Goal: Task Accomplishment & Management: Manage account settings

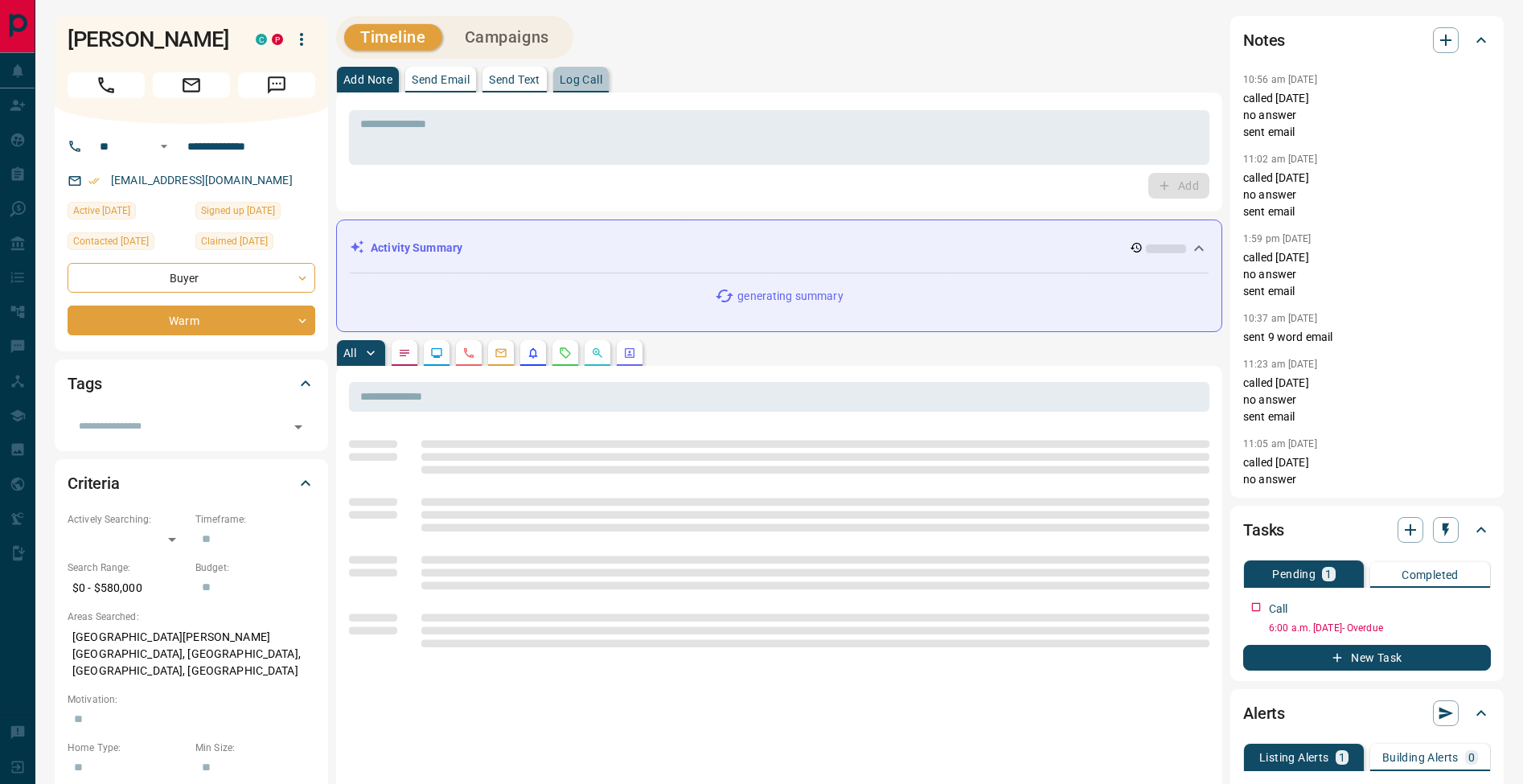
click at [596, 84] on p "Log Call" at bounding box center [581, 79] width 42 height 11
click at [1184, 184] on button "Log Call" at bounding box center [1177, 186] width 63 height 26
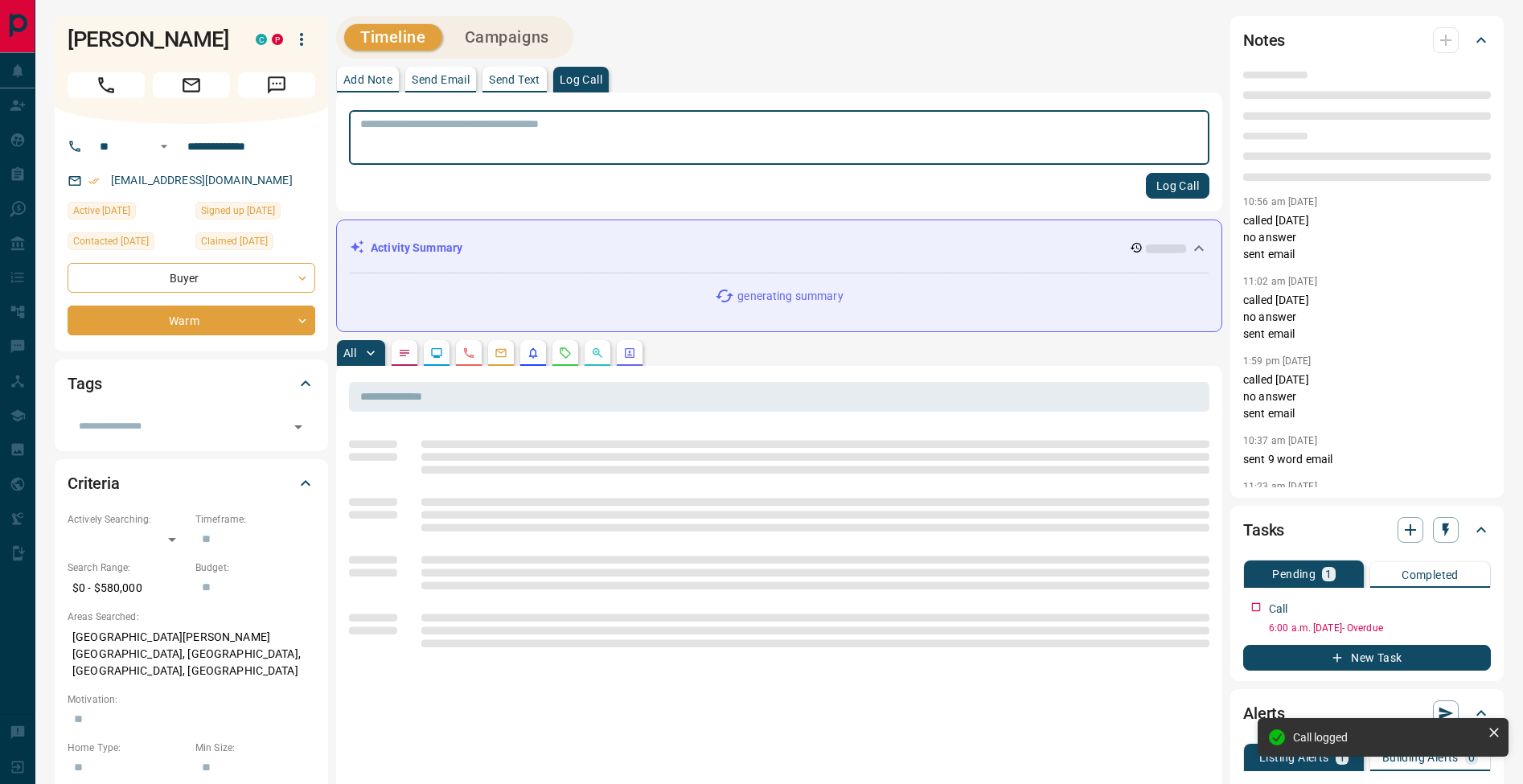
click at [380, 84] on p "Add Note" at bounding box center [368, 79] width 49 height 11
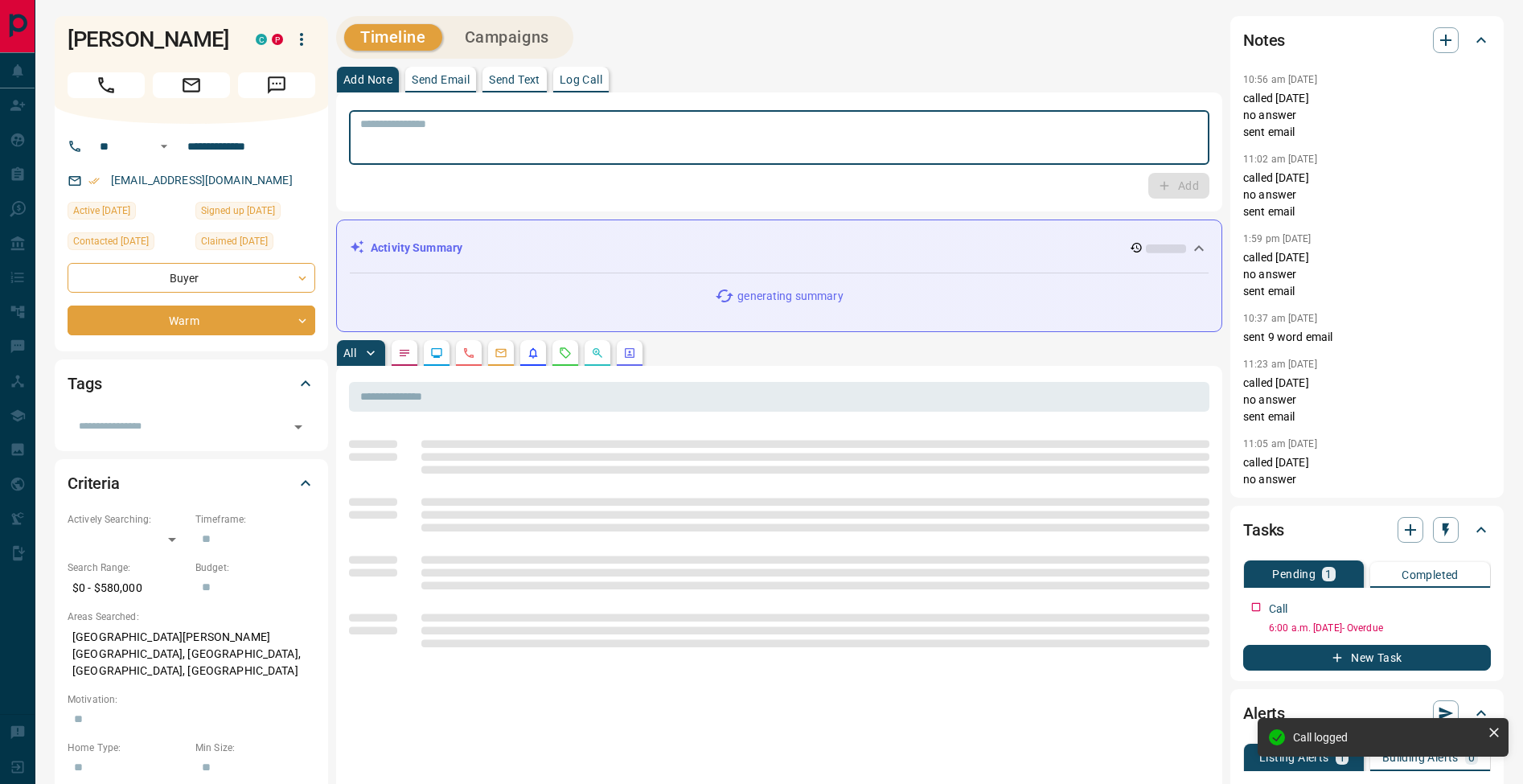
click at [399, 123] on textarea at bounding box center [779, 138] width 838 height 41
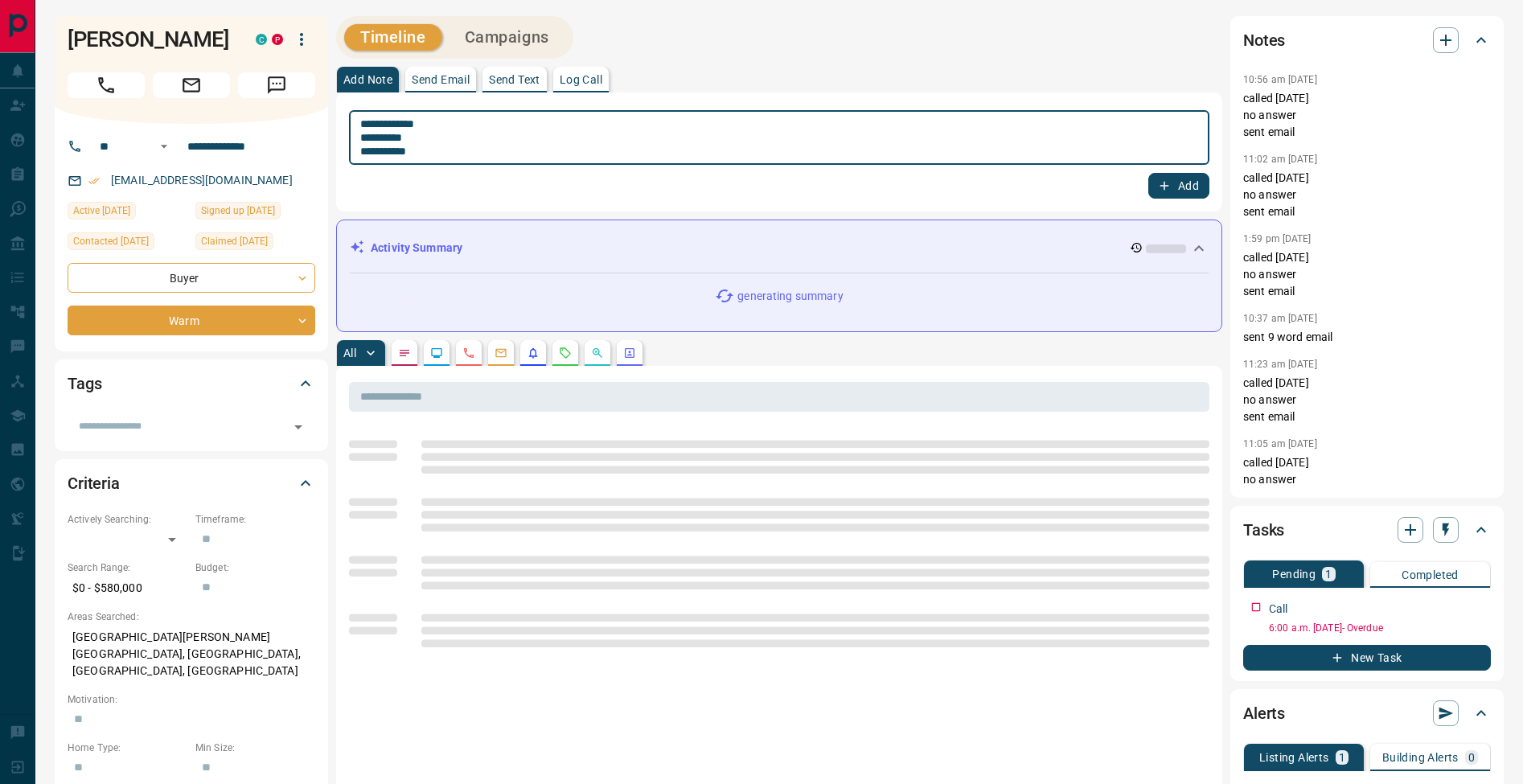
type textarea "**********"
click at [1173, 189] on button "Add" at bounding box center [1179, 186] width 61 height 26
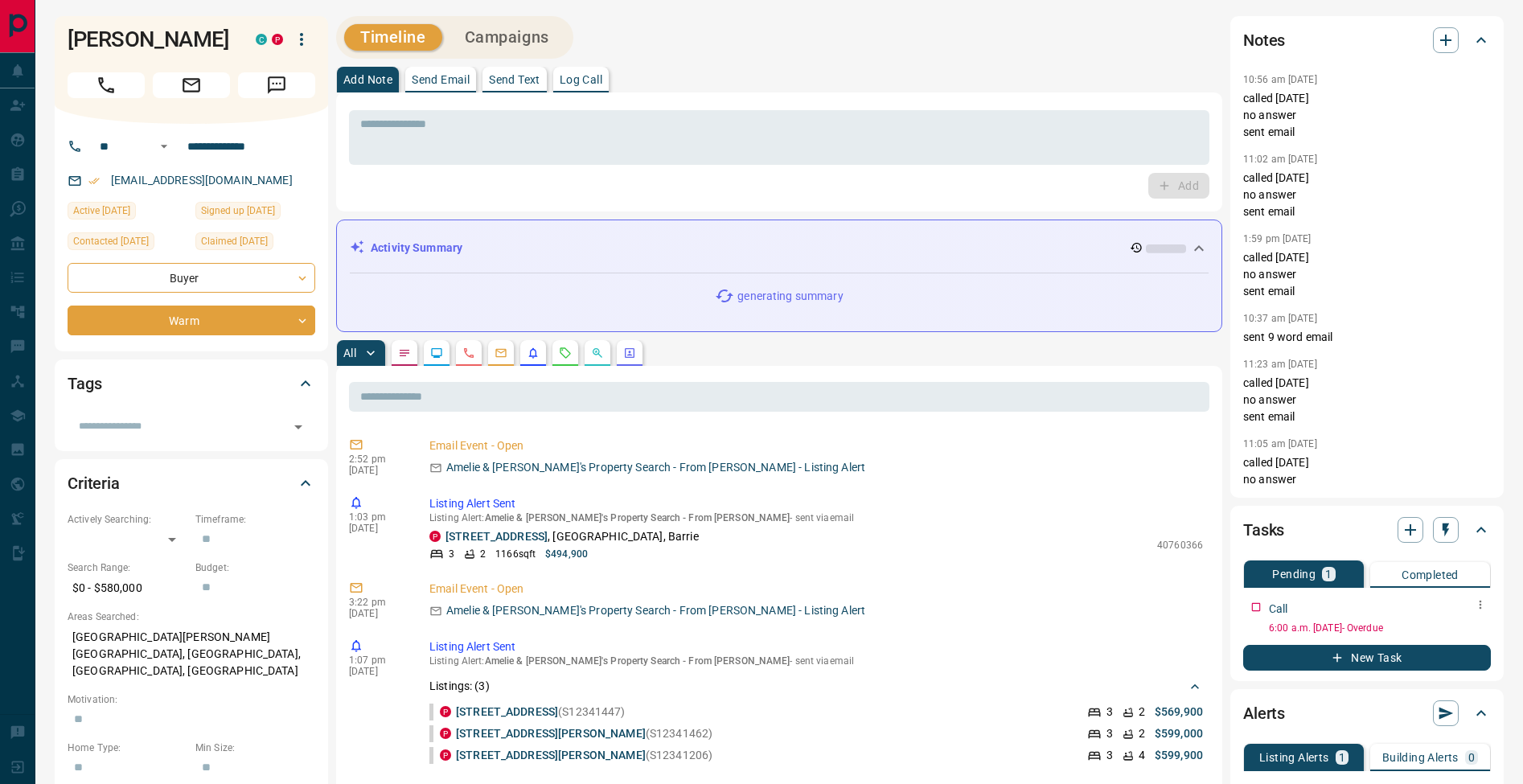
click at [1483, 598] on icon "button" at bounding box center [1480, 604] width 13 height 13
click at [1466, 633] on li "Edit" at bounding box center [1455, 635] width 71 height 24
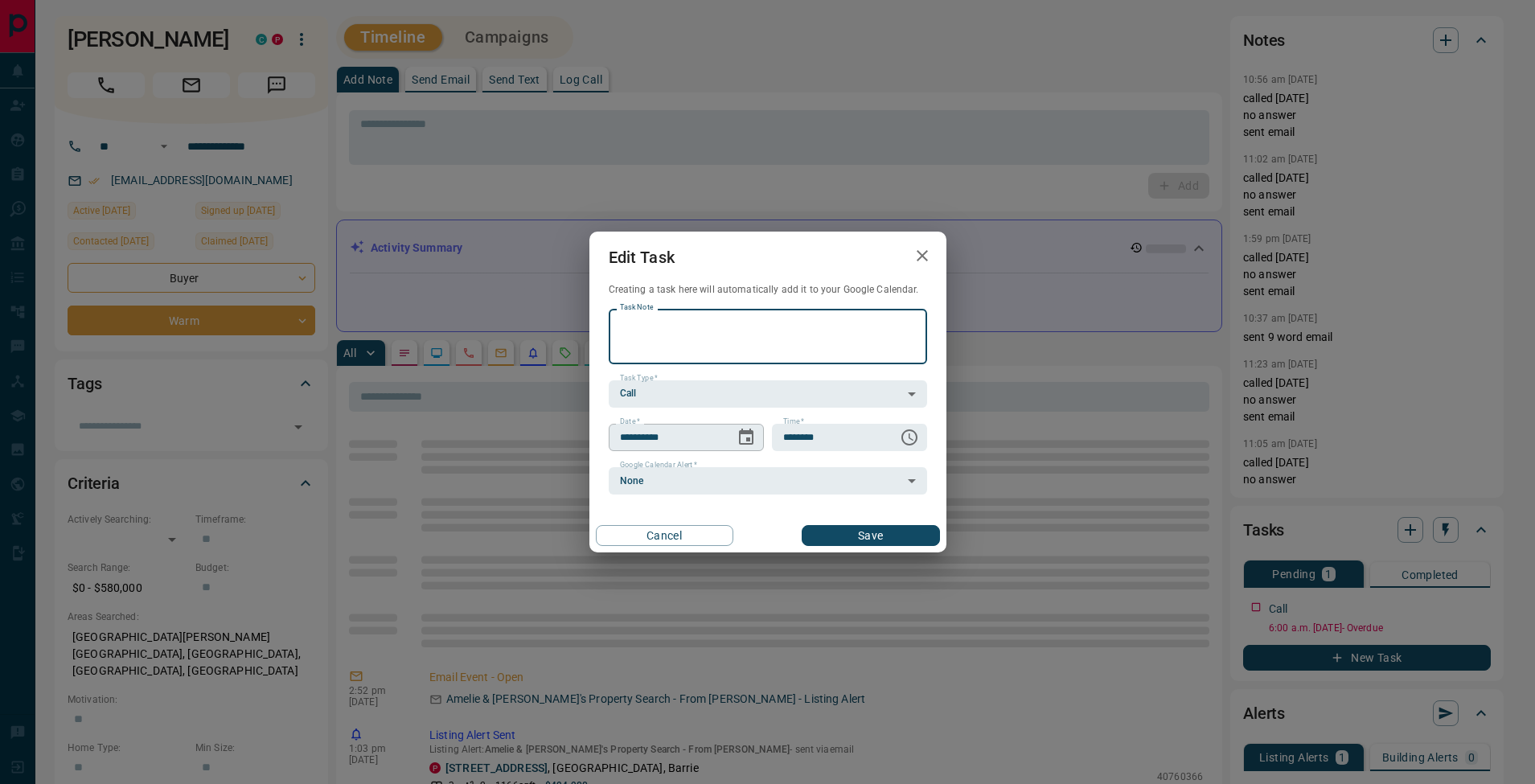
click at [753, 440] on icon "Choose date, selected date is Aug 12, 2025" at bounding box center [746, 436] width 15 height 16
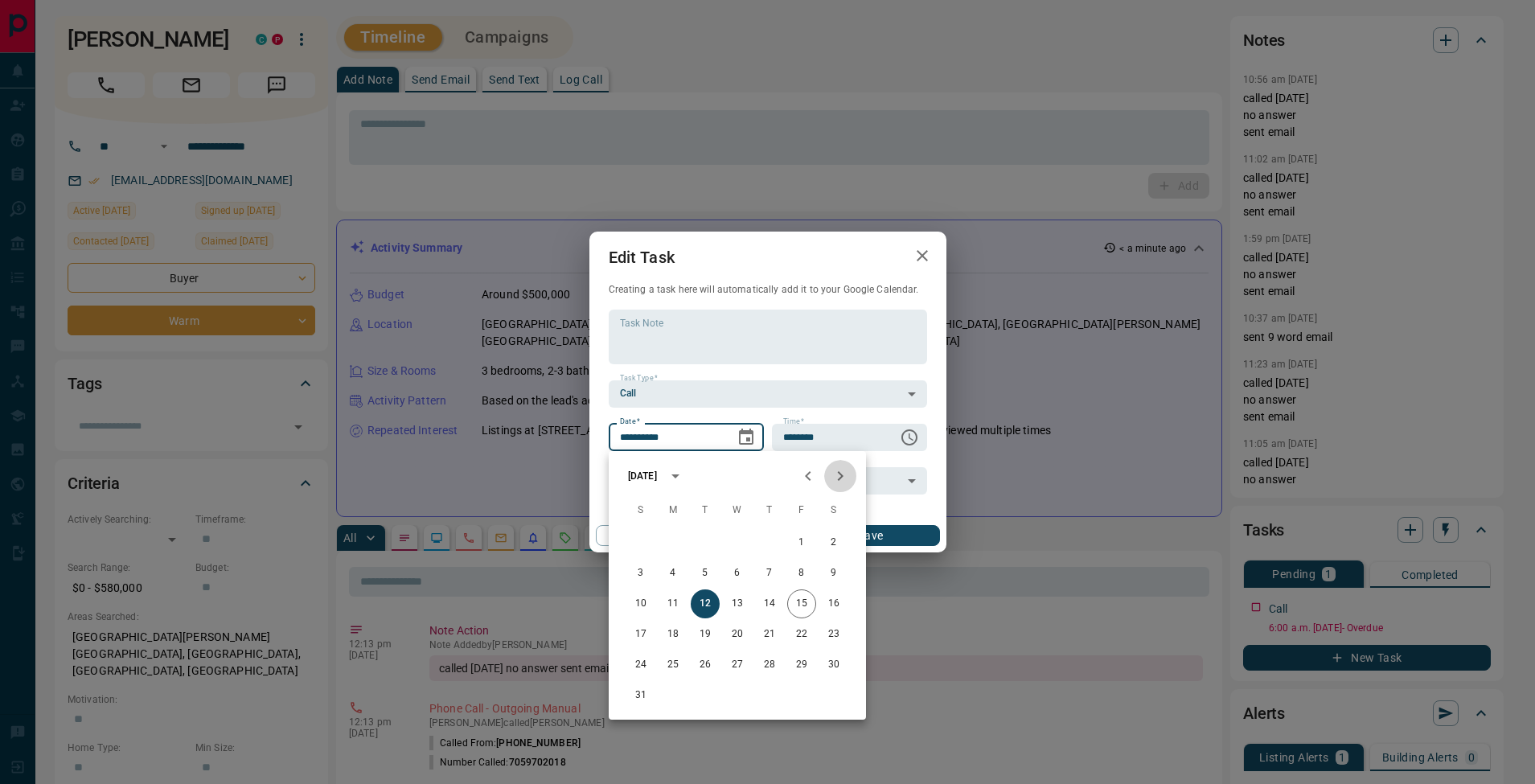
click at [841, 478] on icon "Next month" at bounding box center [841, 476] width 6 height 10
click at [816, 478] on icon "Previous month" at bounding box center [809, 476] width 20 height 20
click at [708, 670] on button "26" at bounding box center [704, 665] width 29 height 29
type input "**********"
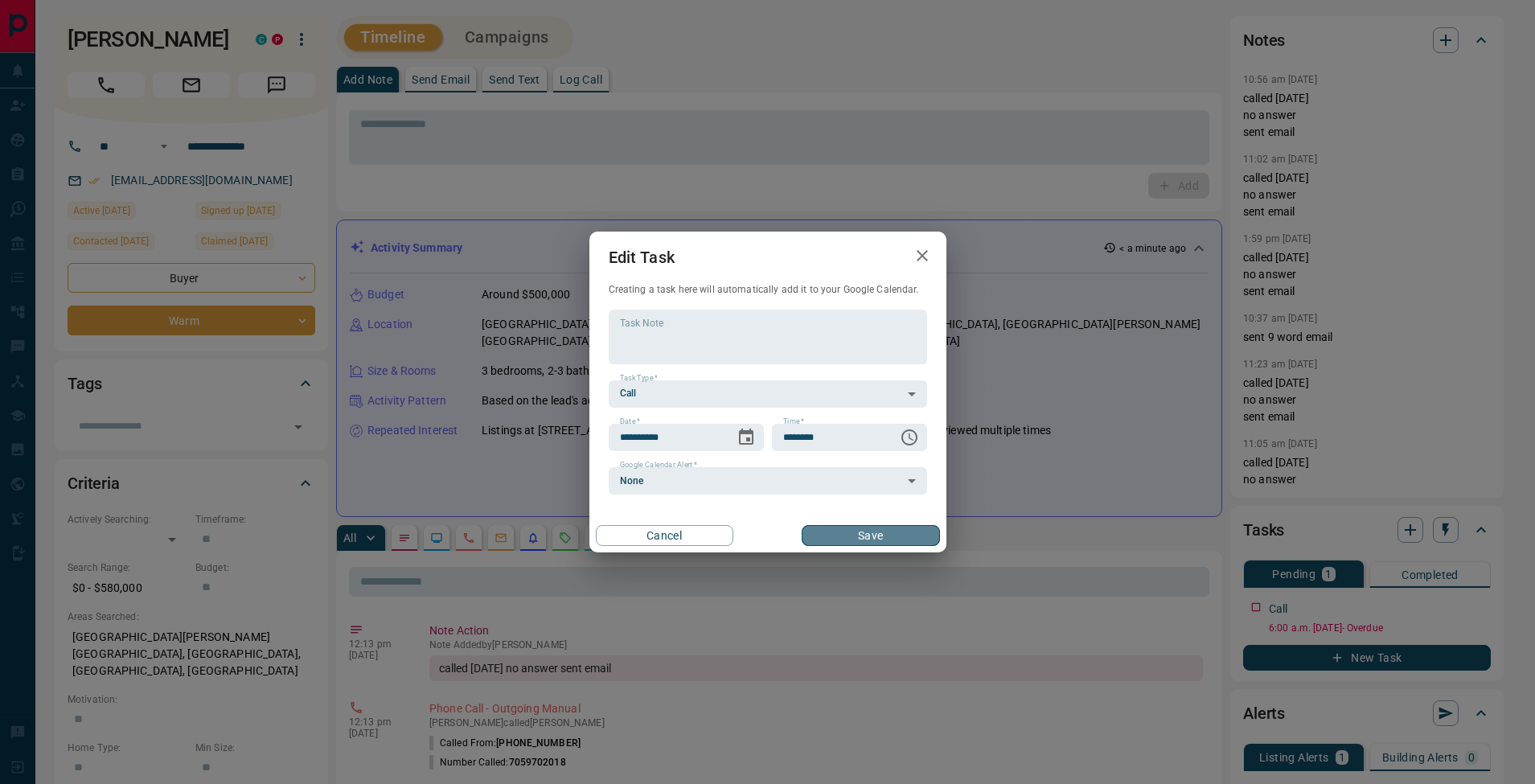
click at [909, 537] on button "Save" at bounding box center [870, 535] width 137 height 21
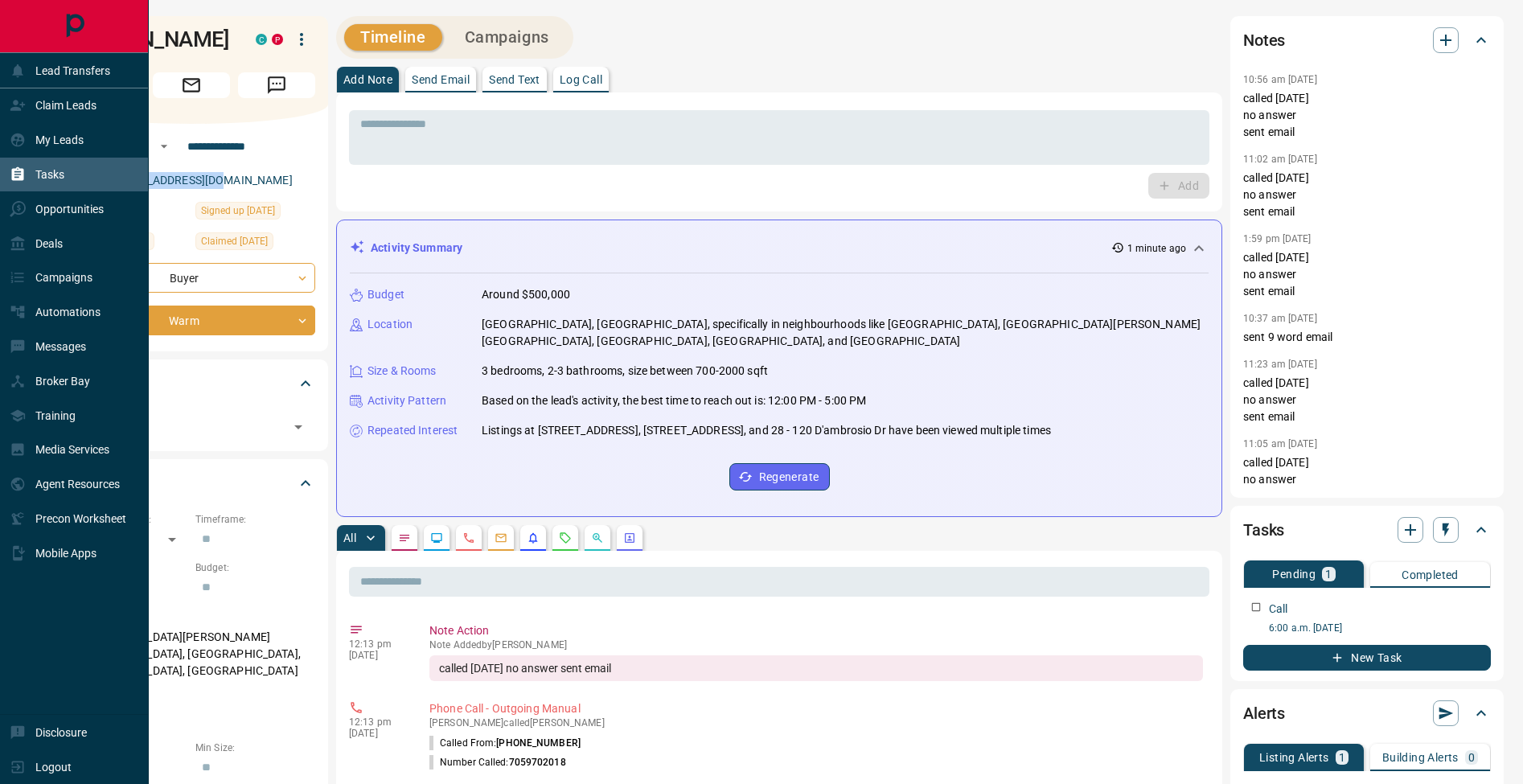
click at [24, 171] on icon at bounding box center [18, 174] width 12 height 14
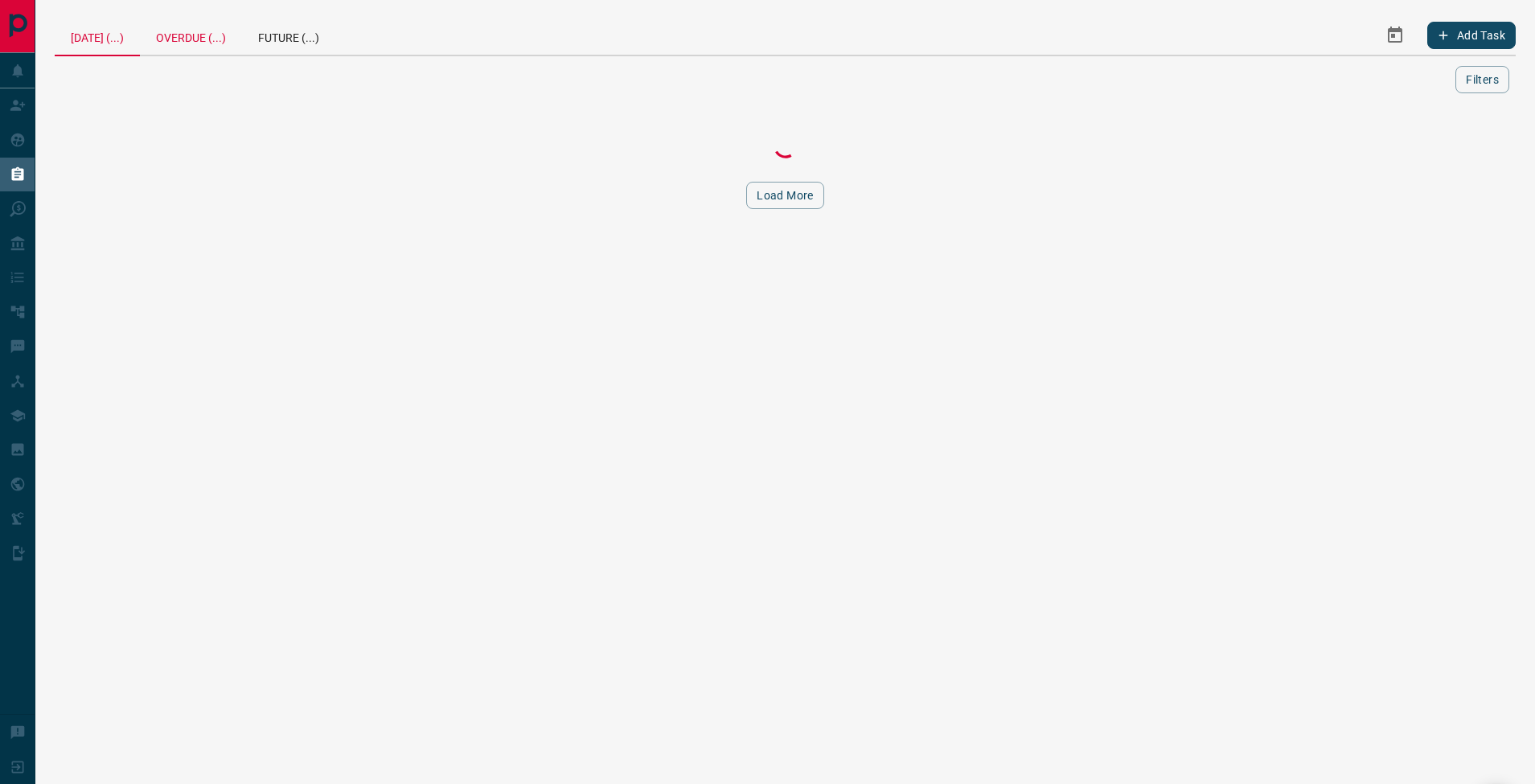
click at [218, 42] on div "Overdue (...)" at bounding box center [191, 35] width 102 height 39
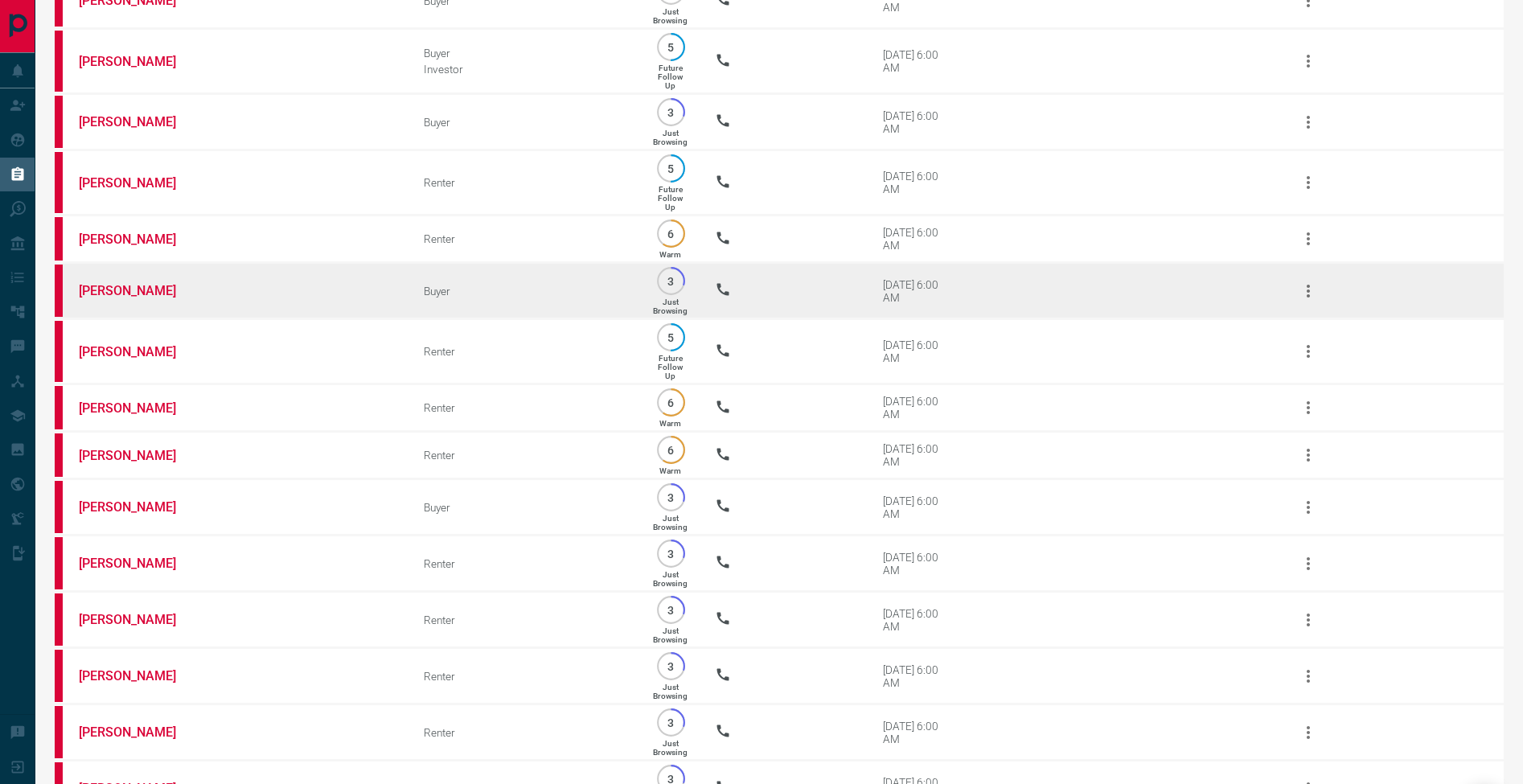
scroll to position [1517, 0]
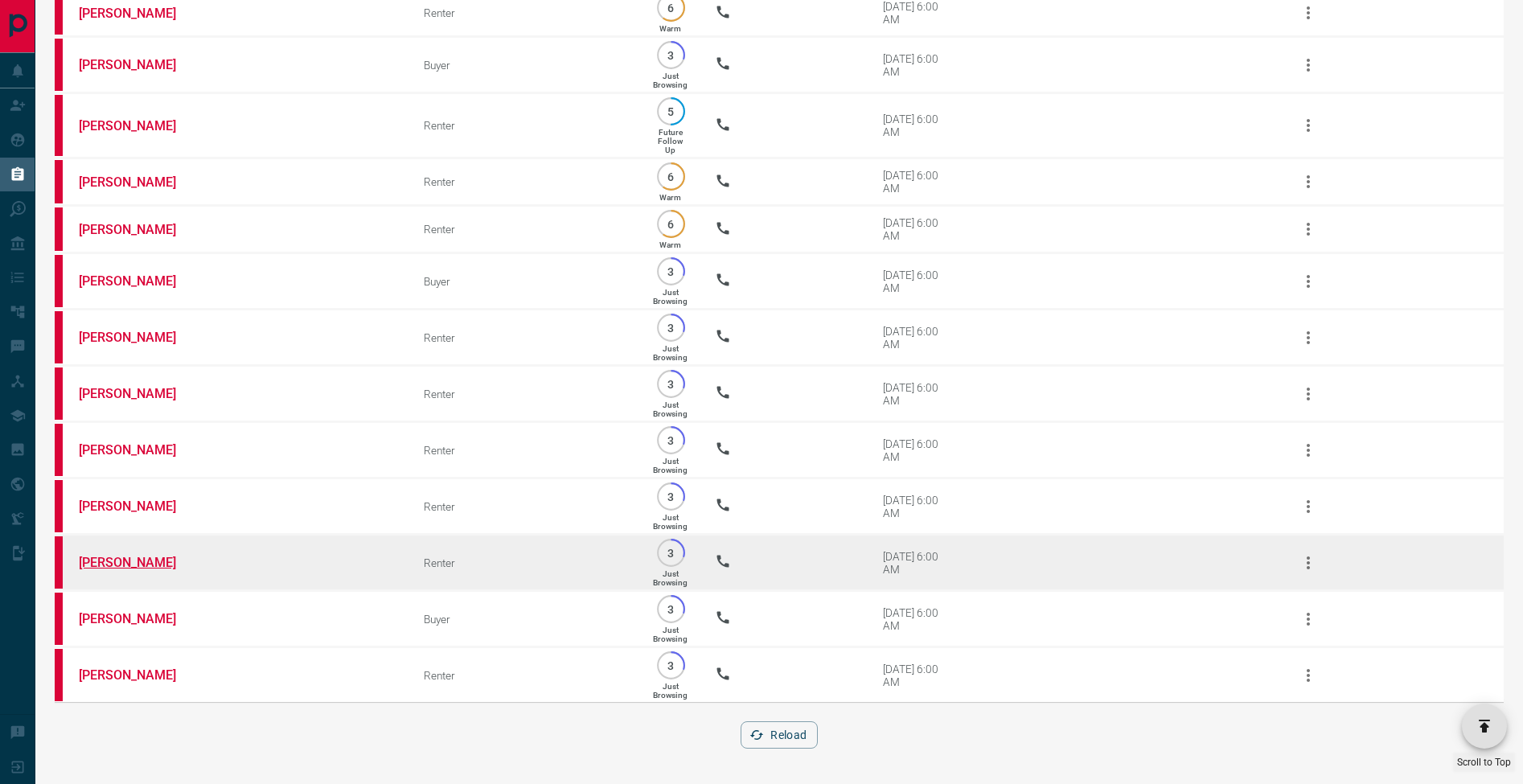
click at [154, 559] on link "[PERSON_NAME]" at bounding box center [139, 562] width 120 height 15
